Goal: Task Accomplishment & Management: Use online tool/utility

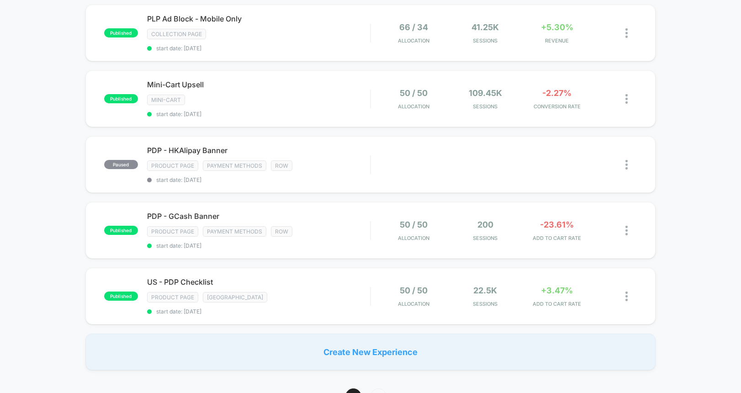
scroll to position [585, 0]
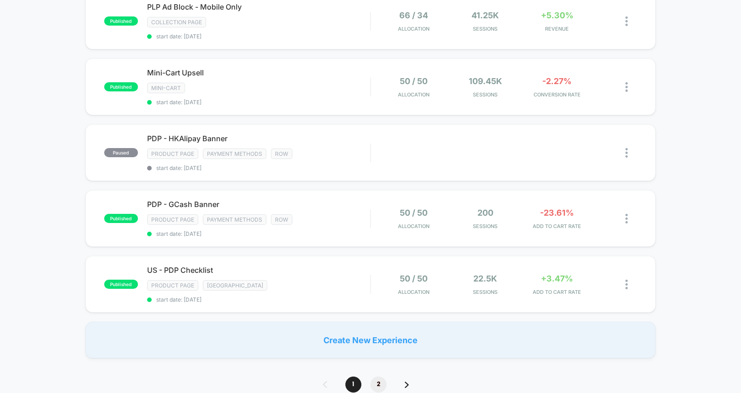
click at [377, 335] on span "2" at bounding box center [379, 385] width 16 height 16
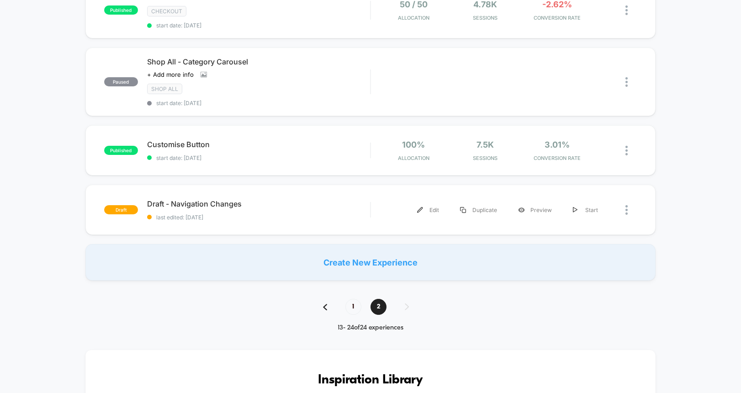
scroll to position [669, 0]
click at [356, 310] on span "1" at bounding box center [354, 306] width 16 height 16
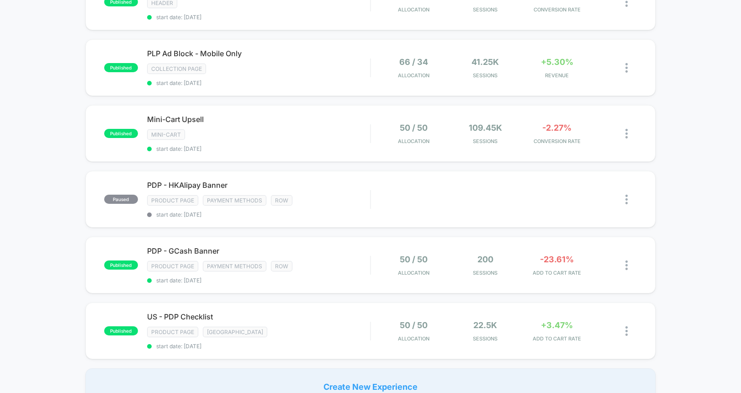
scroll to position [538, 0]
click at [247, 131] on div "MINI-CART" at bounding box center [259, 135] width 224 height 11
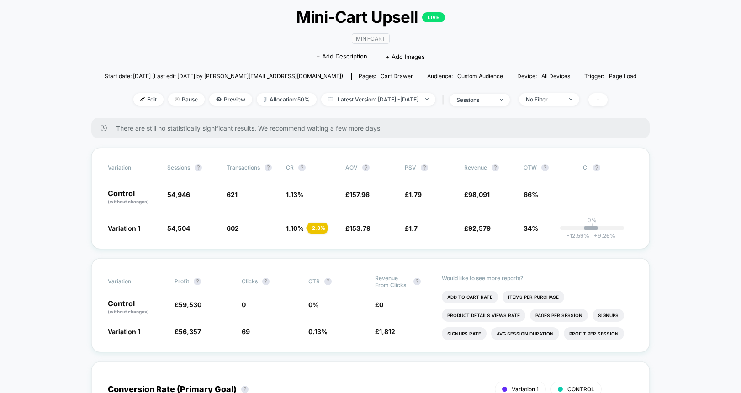
scroll to position [62, 0]
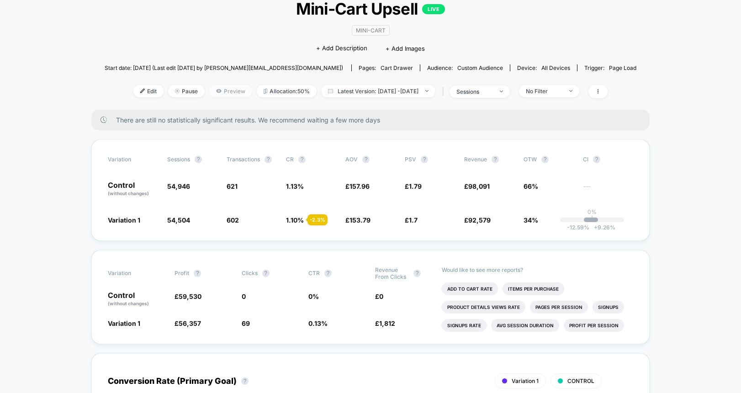
click at [226, 91] on span "Preview" at bounding box center [230, 91] width 43 height 12
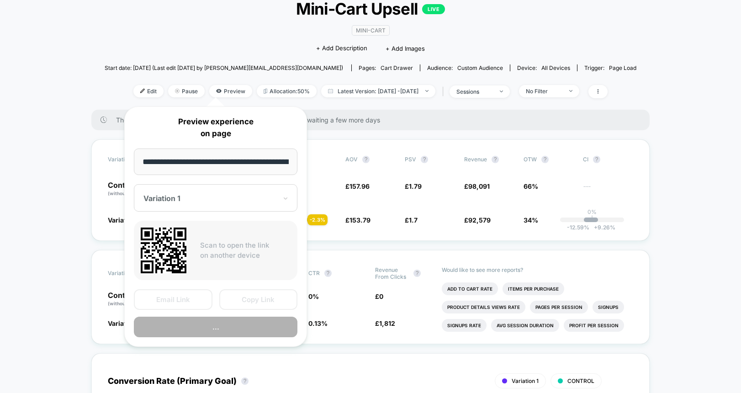
scroll to position [0, 45]
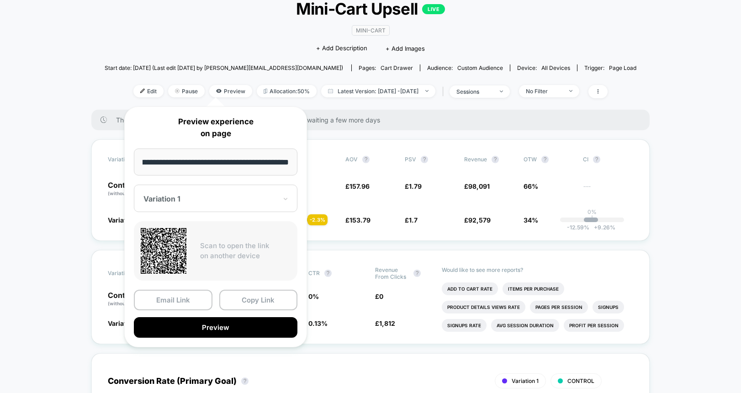
drag, startPoint x: 252, startPoint y: 300, endPoint x: 703, endPoint y: 0, distance: 541.4
click at [258, 298] on button "Copy Link" at bounding box center [258, 300] width 79 height 21
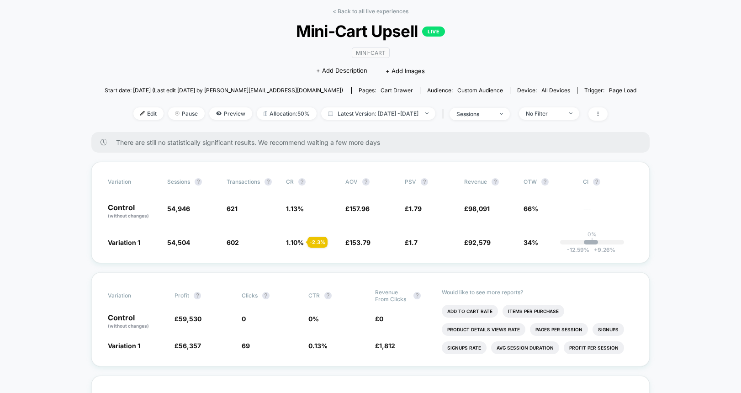
scroll to position [0, 0]
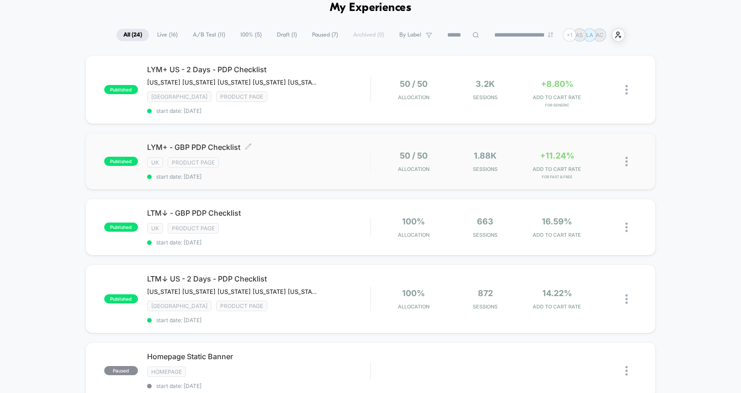
scroll to position [107, 0]
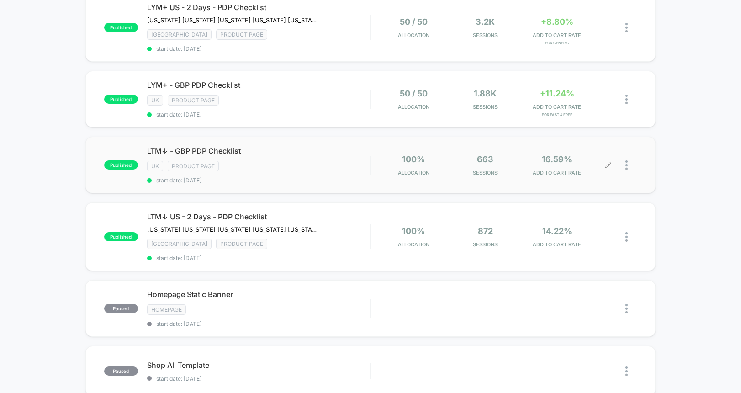
click at [607, 167] on icon at bounding box center [608, 164] width 5 height 5
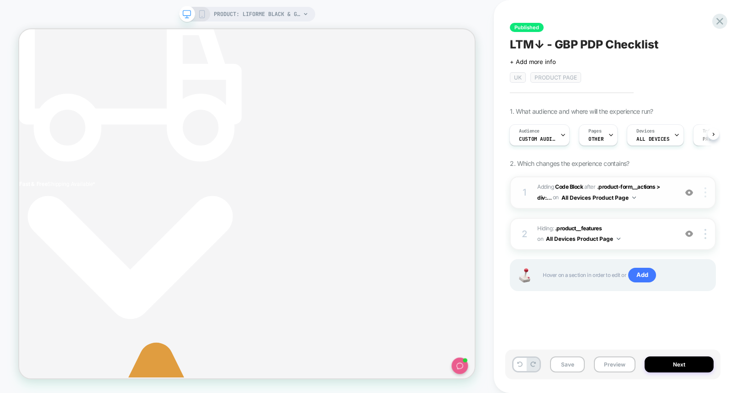
click at [705, 193] on img at bounding box center [706, 192] width 2 height 10
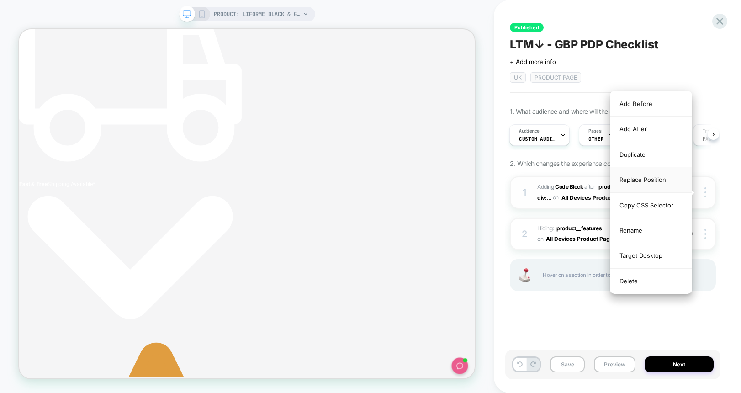
click at [648, 183] on div "Replace Position" at bounding box center [651, 179] width 81 height 25
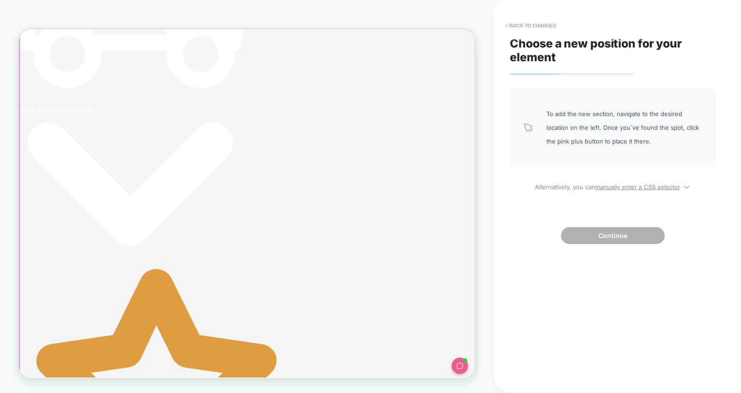
scroll to position [0, 286]
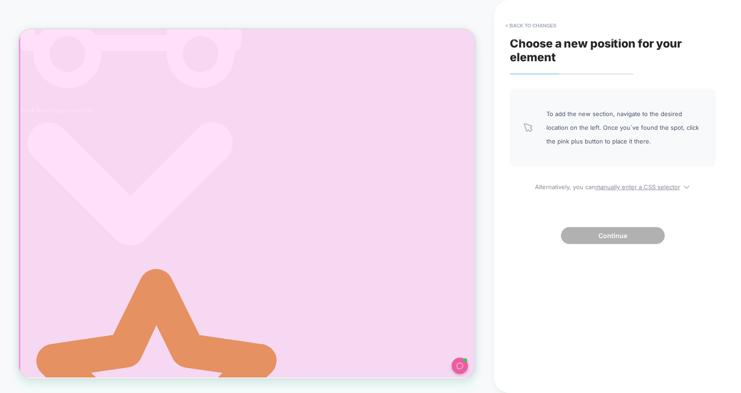
click at [584, 307] on div at bounding box center [324, 212] width 608 height 611
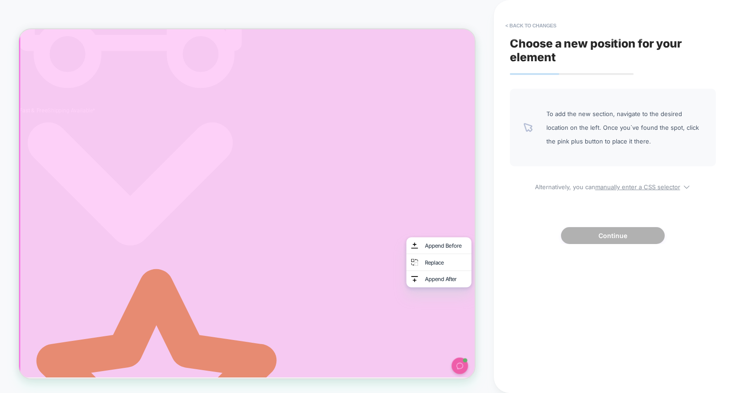
click at [459, 309] on div at bounding box center [323, 309] width 608 height 611
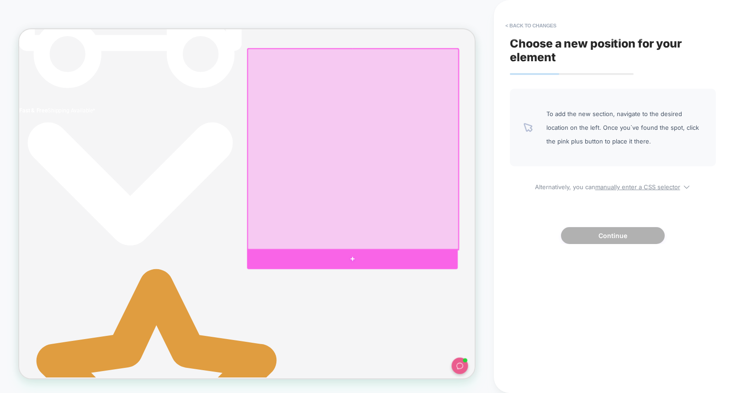
click at [560, 331] on div at bounding box center [463, 335] width 281 height 27
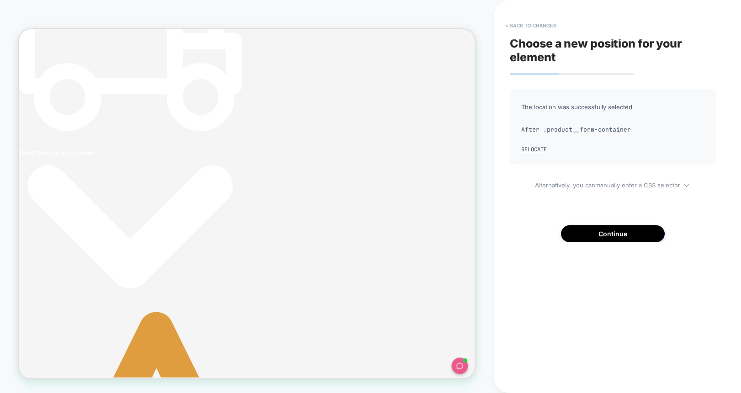
scroll to position [0, 0]
click at [624, 235] on button "Continue" at bounding box center [613, 233] width 104 height 17
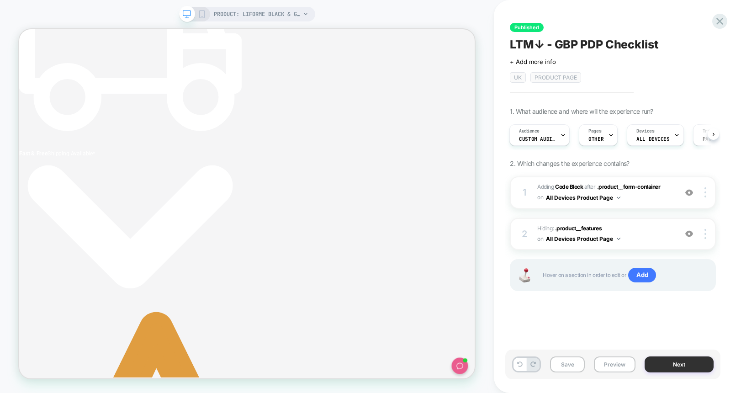
scroll to position [0, 286]
click at [671, 335] on button "Next" at bounding box center [679, 365] width 69 height 16
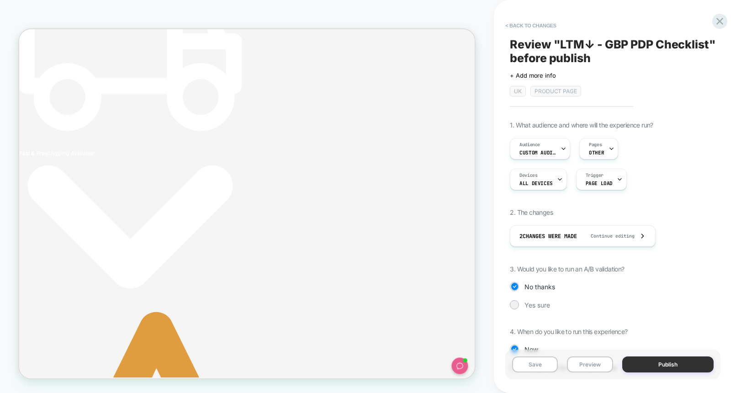
click at [671, 335] on button "Publish" at bounding box center [668, 365] width 91 height 16
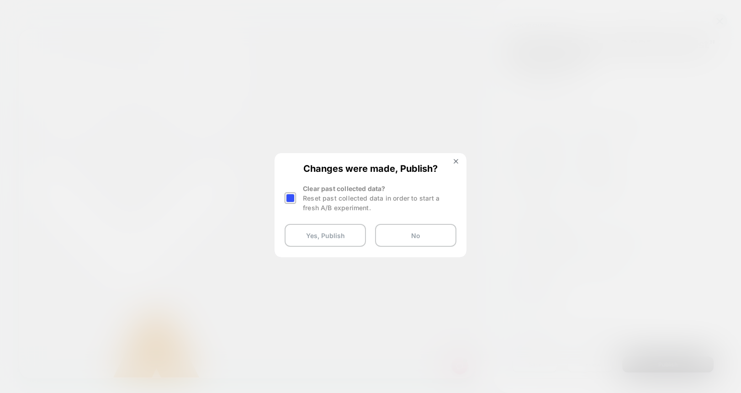
click at [290, 198] on div at bounding box center [290, 197] width 11 height 11
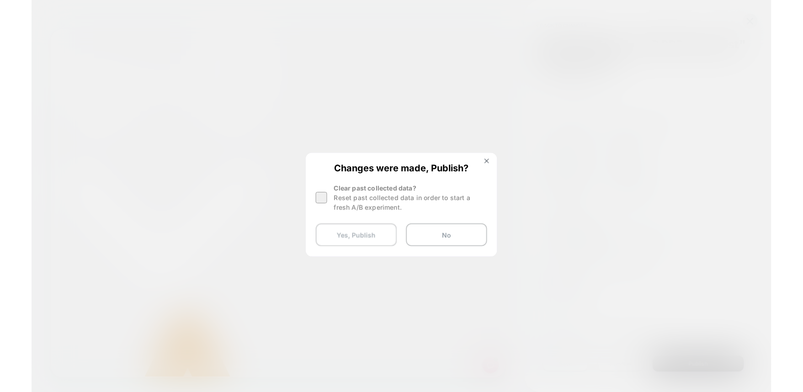
scroll to position [0, 0]
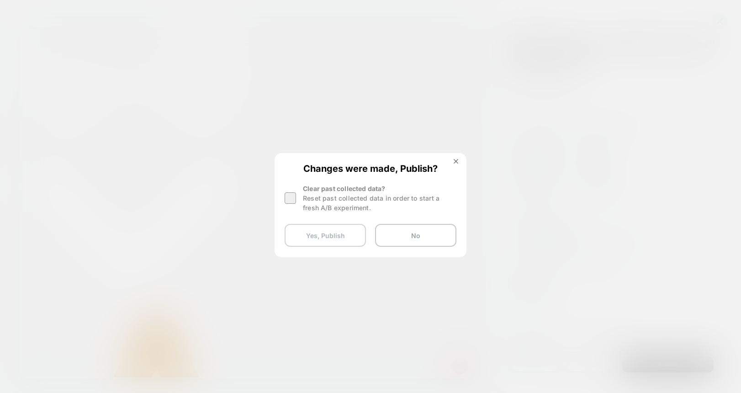
click at [304, 235] on button "Yes, Publish" at bounding box center [325, 235] width 81 height 23
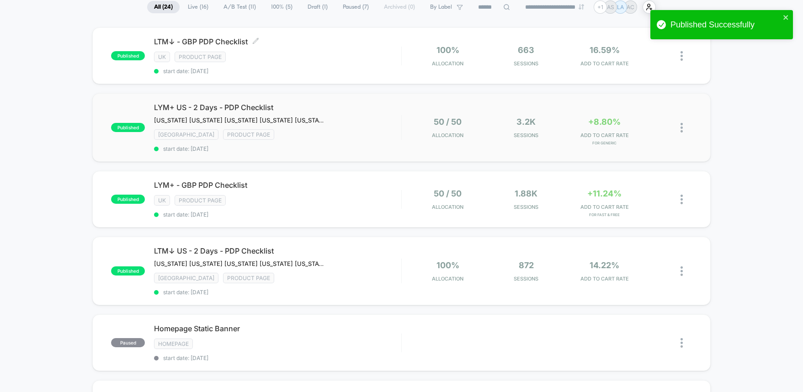
scroll to position [85, 0]
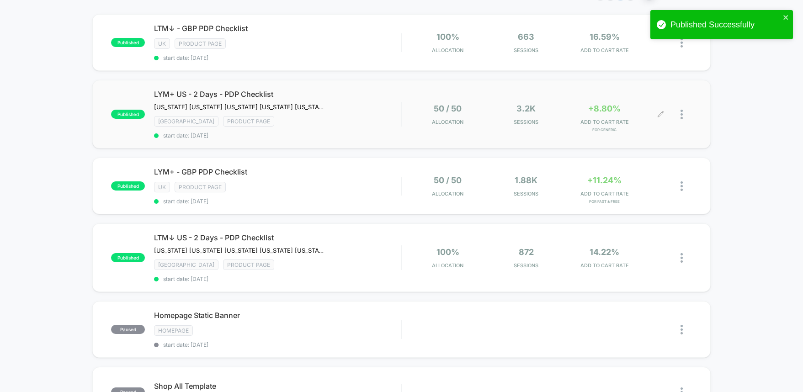
click at [661, 114] on icon at bounding box center [660, 114] width 7 height 7
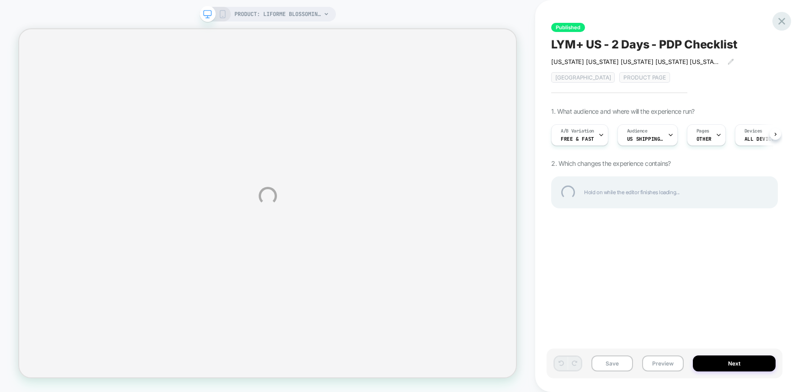
click at [755, 16] on div at bounding box center [782, 21] width 19 height 19
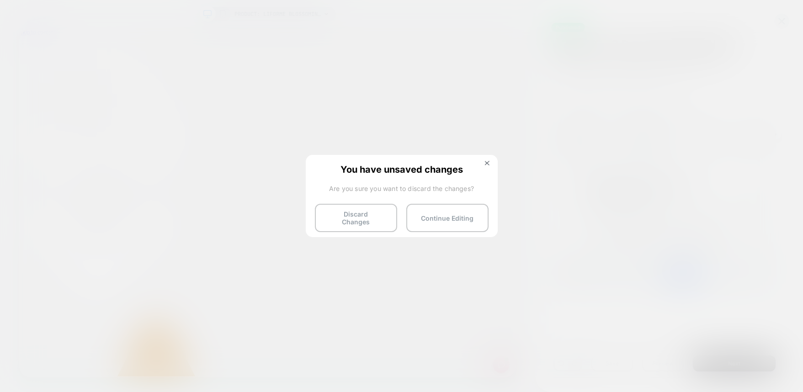
scroll to position [0, 0]
click at [344, 215] on button "Discard Changes" at bounding box center [356, 218] width 82 height 28
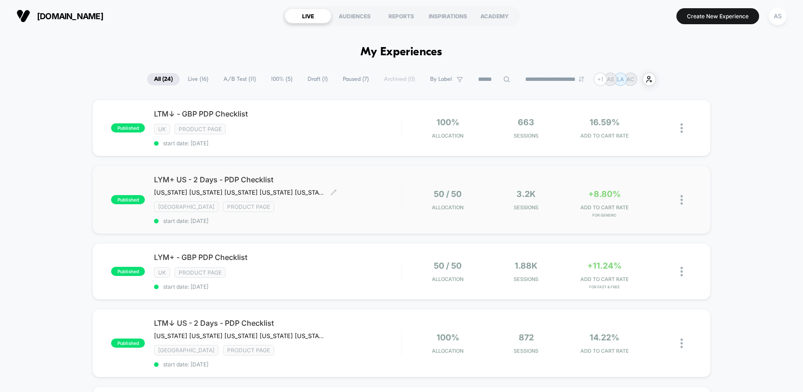
scroll to position [31, 0]
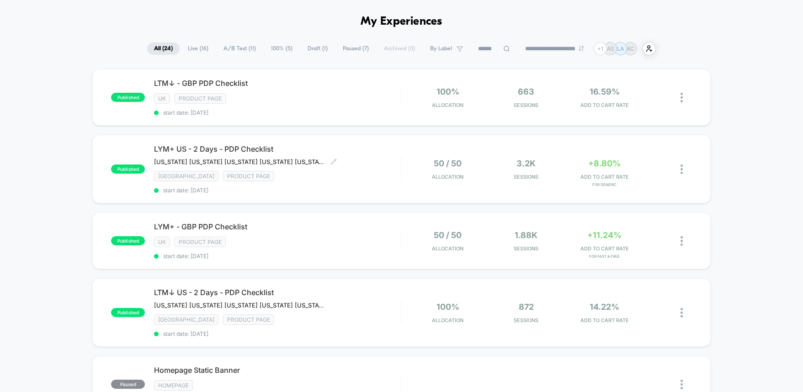
click at [236, 147] on span "LYM+ US - 2 Days - PDP Checklist" at bounding box center [277, 148] width 247 height 9
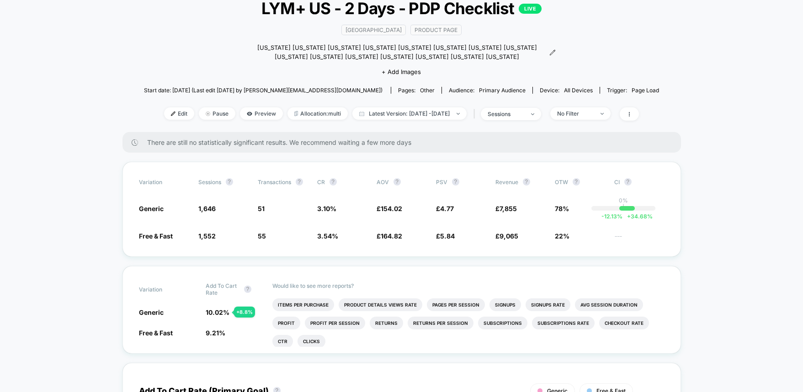
scroll to position [56, 0]
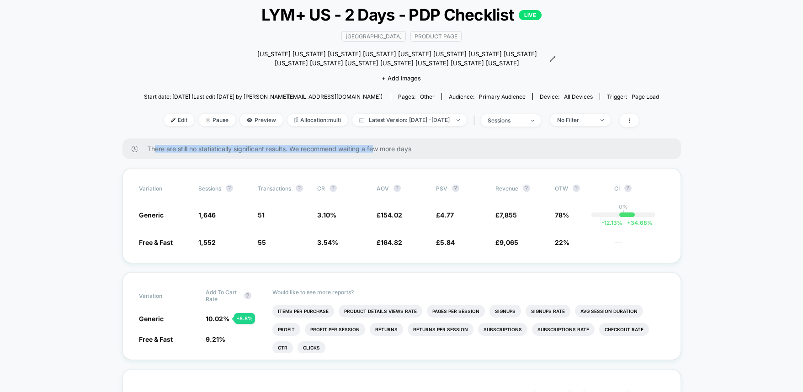
drag, startPoint x: 257, startPoint y: 151, endPoint x: 376, endPoint y: 150, distance: 118.9
click at [376, 150] on span "There are still no statistically significant results. We recommend waiting a fe…" at bounding box center [405, 149] width 516 height 8
click at [383, 149] on span "There are still no statistically significant results. We recommend waiting a fe…" at bounding box center [405, 149] width 516 height 8
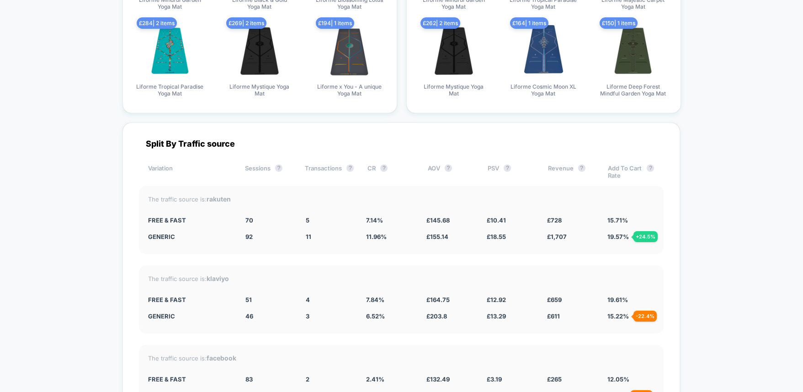
scroll to position [2065, 0]
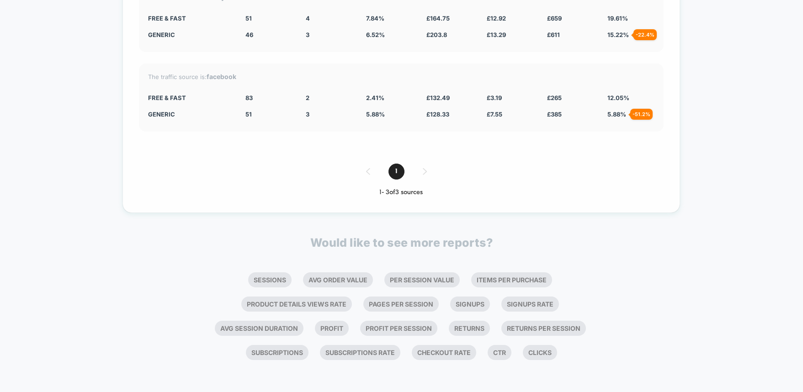
click at [417, 171] on div "1" at bounding box center [401, 172] width 525 height 16
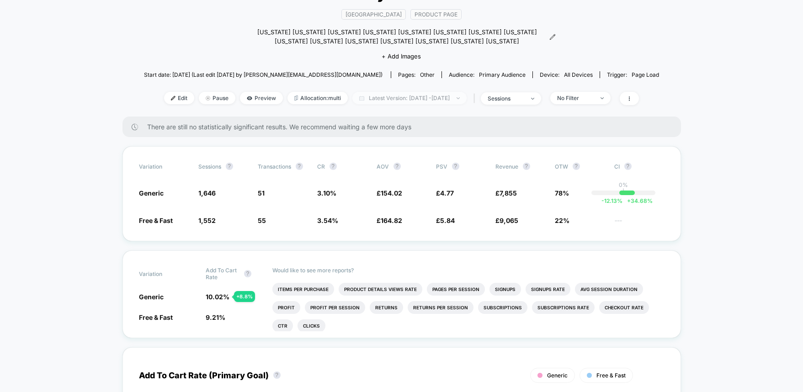
scroll to position [0, 0]
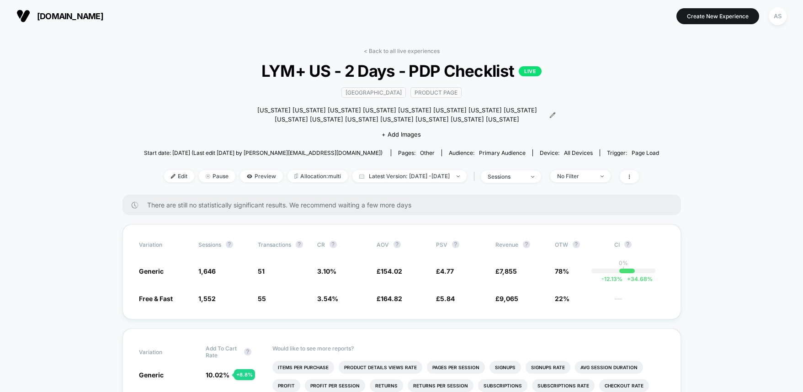
click at [393, 50] on link "< Back to all live experiences" at bounding box center [402, 51] width 76 height 7
